Goal: Transaction & Acquisition: Purchase product/service

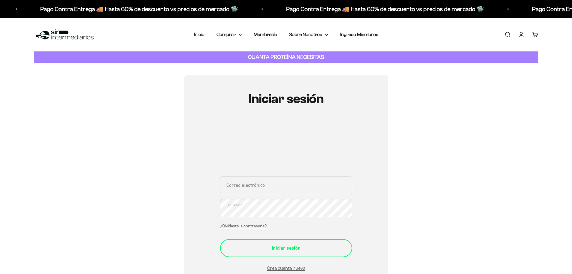
type input "[EMAIL_ADDRESS][DOMAIN_NAME]"
click at [274, 251] on div "Iniciar sesión" at bounding box center [286, 248] width 108 height 8
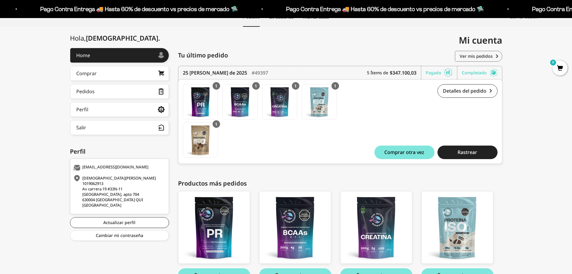
scroll to position [60, 0]
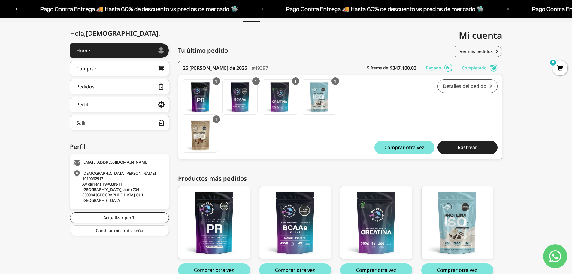
click at [457, 83] on link "Detalles del pedido" at bounding box center [468, 86] width 60 height 14
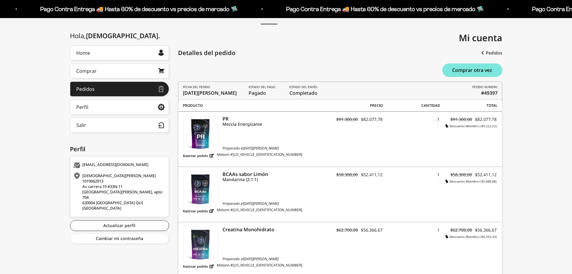
scroll to position [90, 0]
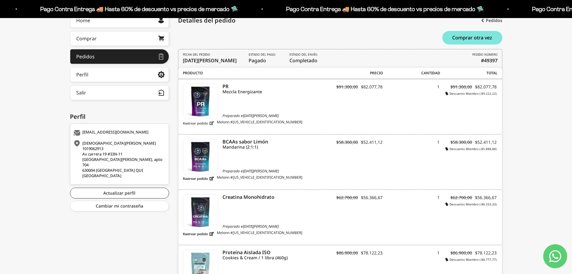
click at [204, 123] on link "Rastrear pedido" at bounding box center [198, 123] width 31 height 8
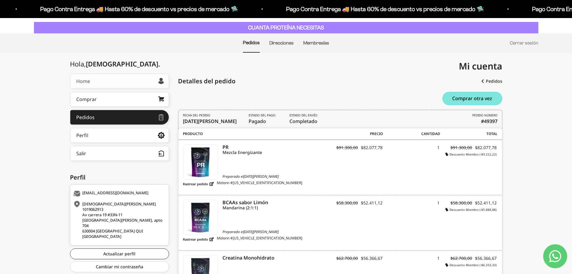
scroll to position [0, 0]
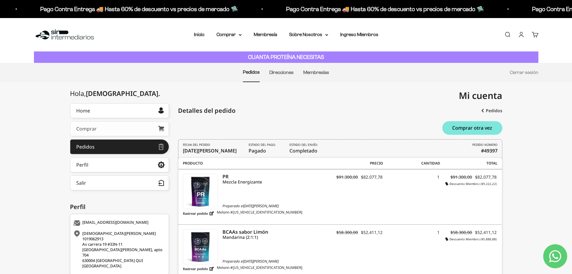
click at [95, 130] on div "Comprar" at bounding box center [86, 128] width 20 height 5
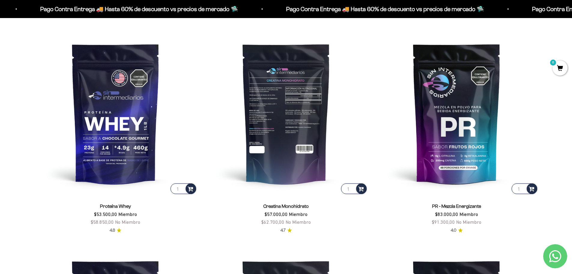
scroll to position [329, 0]
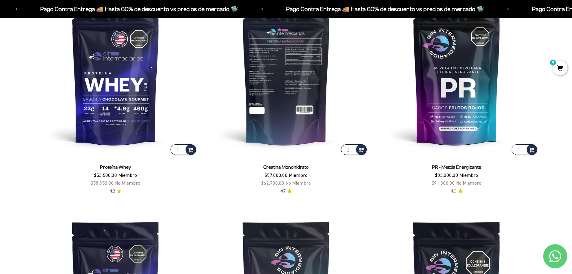
click at [351, 147] on input "2" at bounding box center [354, 149] width 26 height 11
click at [351, 147] on input "3" at bounding box center [354, 149] width 26 height 11
type input "4"
click at [351, 147] on input "4" at bounding box center [354, 149] width 26 height 11
click at [360, 148] on span at bounding box center [361, 149] width 6 height 7
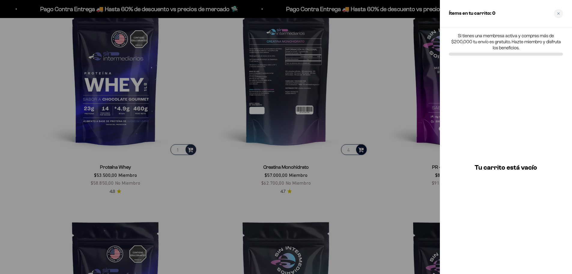
scroll to position [331, 0]
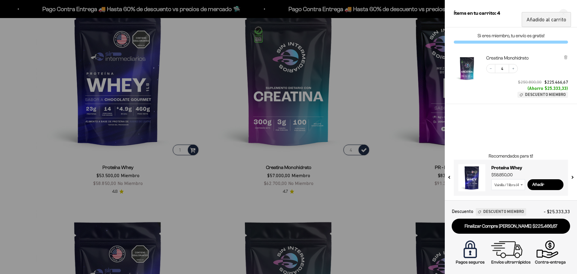
click at [394, 74] on div at bounding box center [288, 137] width 577 height 274
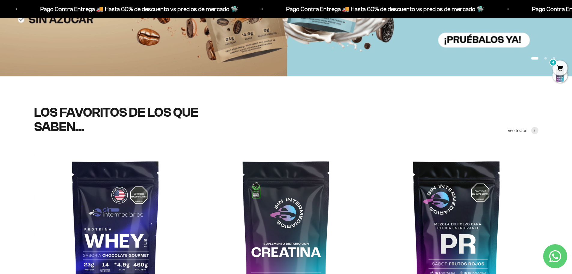
scroll to position [180, 0]
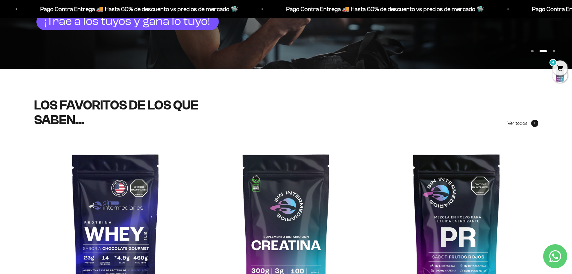
click at [520, 123] on span "Ver todos" at bounding box center [518, 123] width 20 height 8
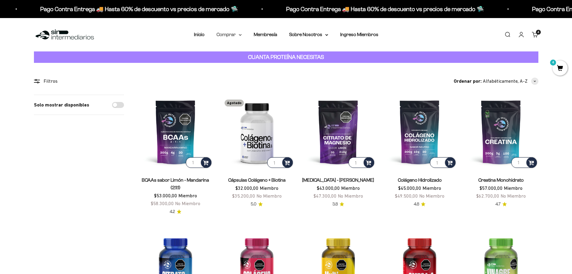
click at [238, 33] on summary "Comprar" at bounding box center [229, 35] width 25 height 8
click at [261, 53] on summary "Proteínas" at bounding box center [245, 54] width 50 height 8
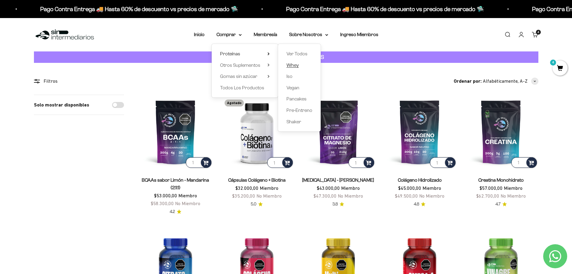
click at [291, 68] on span "Whey" at bounding box center [293, 65] width 12 height 8
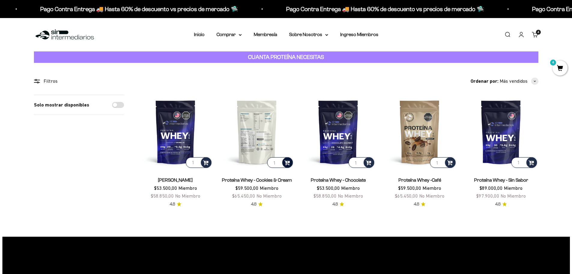
click at [287, 162] on span at bounding box center [288, 162] width 6 height 7
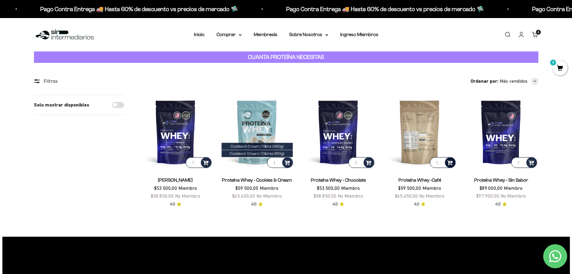
click at [451, 160] on span at bounding box center [450, 162] width 6 height 7
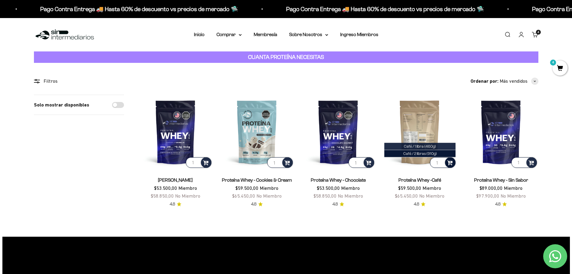
click at [417, 148] on span "Café / 1 libra (460g)" at bounding box center [420, 146] width 32 height 5
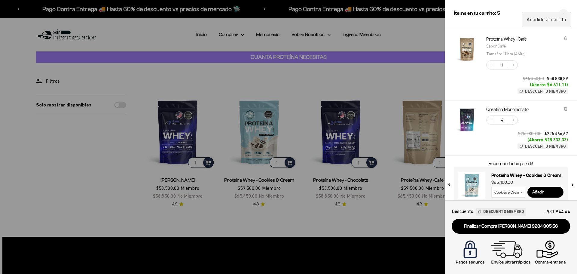
scroll to position [26, 0]
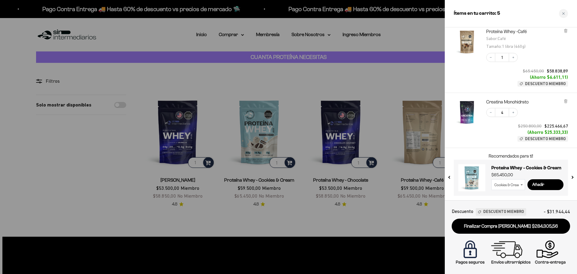
click at [508, 185] on select "Cookies & Cream / 1 libra (460g) Cookies & Cream / 2 libras (910g)" at bounding box center [508, 184] width 34 height 11
click at [491, 179] on select "Cookies & Cream / 1 libra (460g) Cookies & Cream / 2 libras (910g)" at bounding box center [508, 184] width 34 height 11
click at [544, 183] on input "Añadir" at bounding box center [545, 184] width 36 height 11
click at [516, 226] on link "Finalizar Compra [PERSON_NAME] $343.144,45" at bounding box center [511, 225] width 118 height 15
